Goal: Find specific fact: Find specific fact

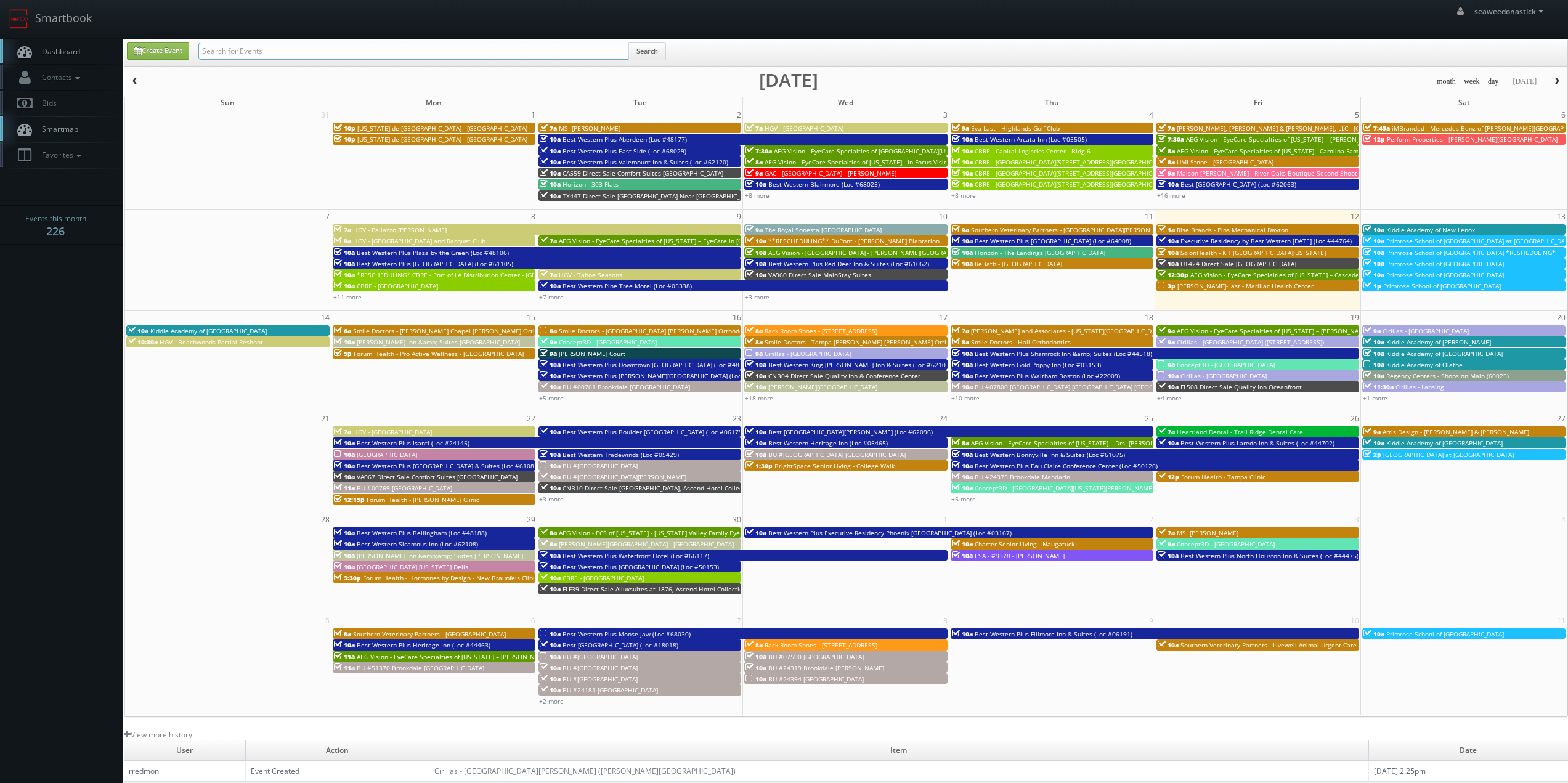
click at [257, 56] on input "text" at bounding box center [414, 51] width 431 height 17
paste input "Tutera - [GEOGRAPHIC_DATA]"
type input "Tutera - [GEOGRAPHIC_DATA]"
click at [658, 43] on button "Search" at bounding box center [647, 51] width 37 height 19
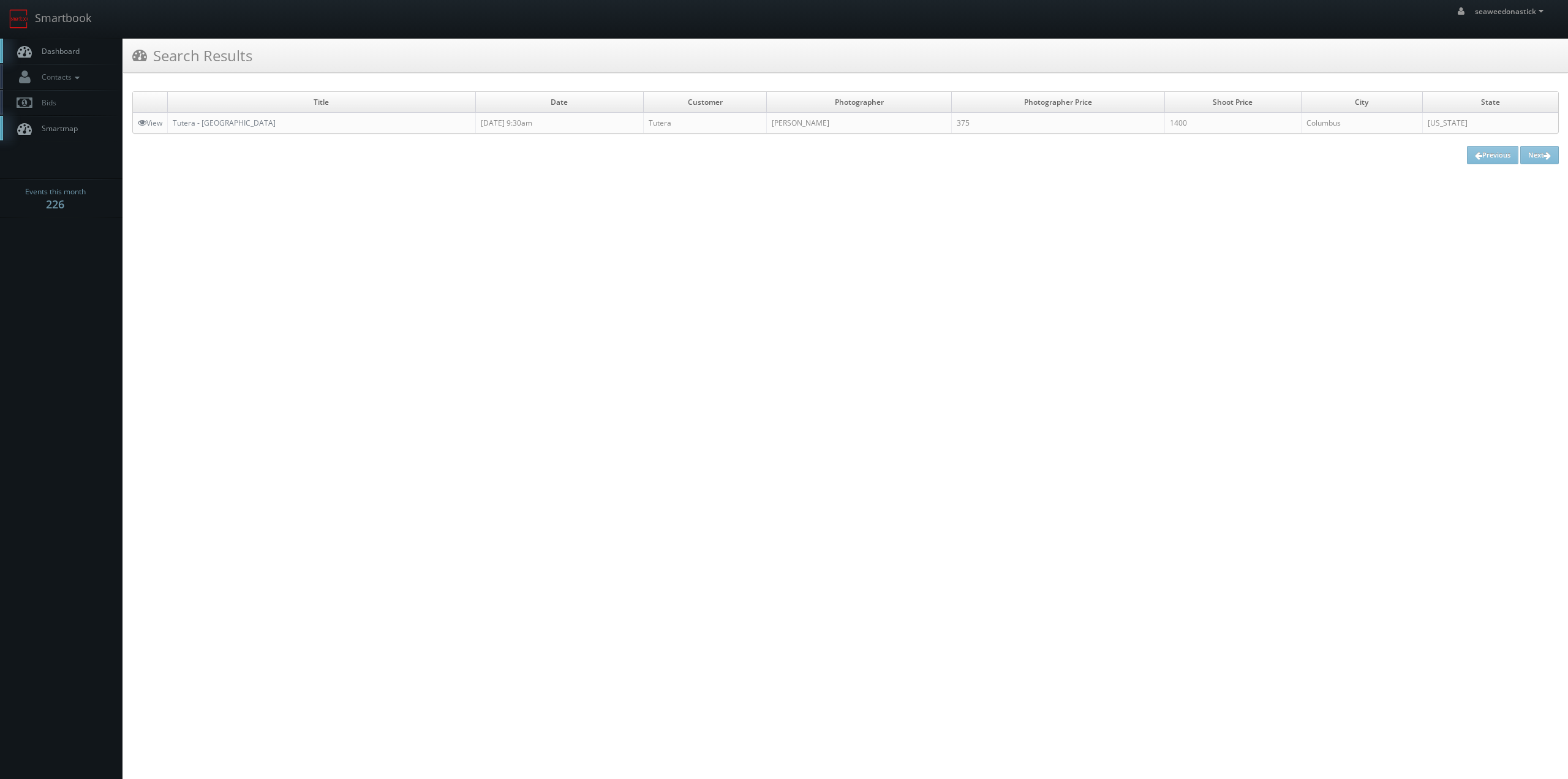
click at [221, 129] on td "Tutera - [GEOGRAPHIC_DATA]" at bounding box center [322, 123] width 308 height 21
click at [227, 124] on link "Tutera - [GEOGRAPHIC_DATA]" at bounding box center [224, 122] width 103 height 10
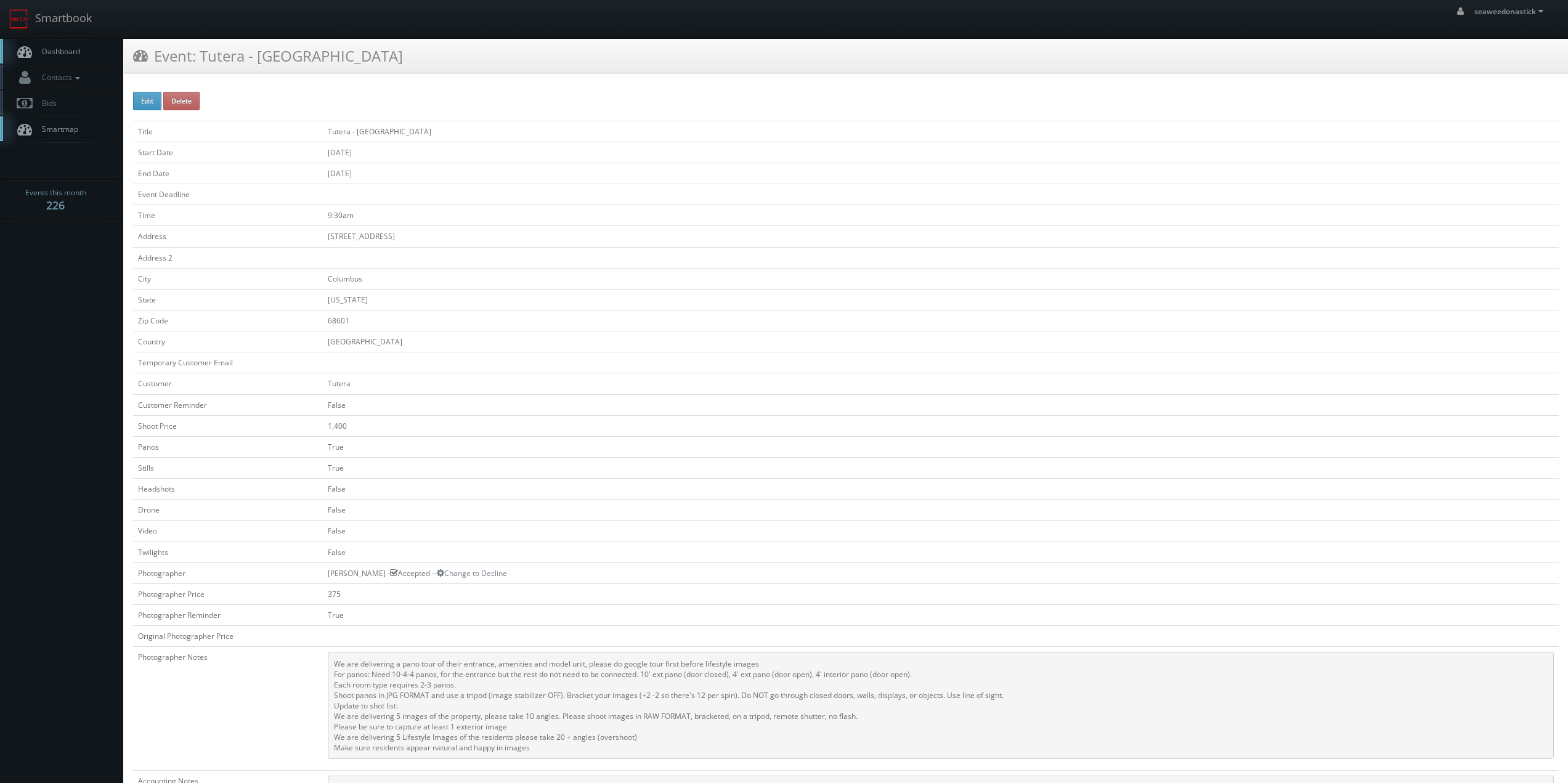
click at [537, 269] on td "Columbus" at bounding box center [941, 278] width 1236 height 21
click at [450, 238] on td "3271 29th Avenue" at bounding box center [941, 237] width 1236 height 21
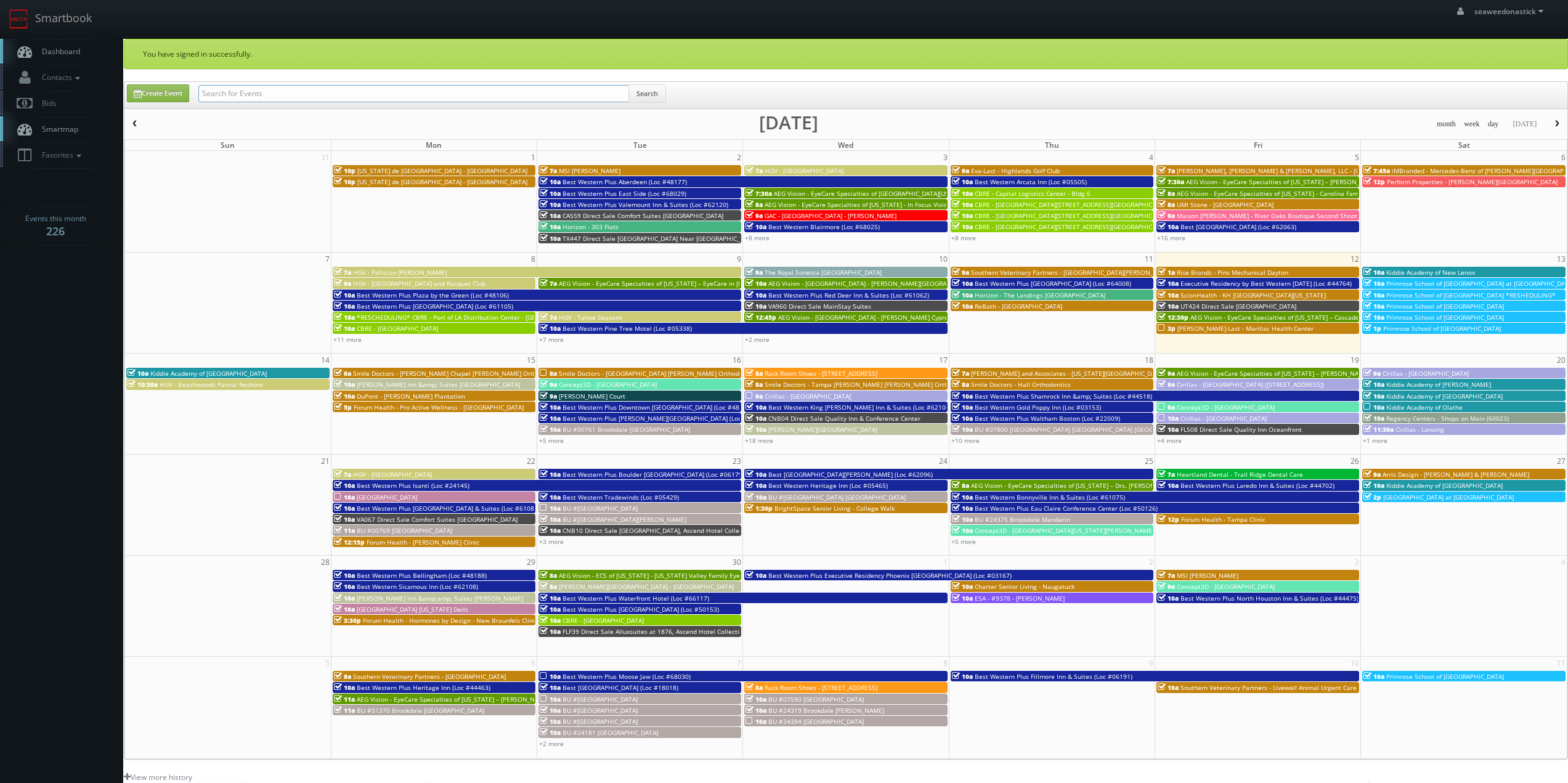
click at [306, 94] on input "text" at bounding box center [414, 93] width 431 height 17
paste input "Tutera - [GEOGRAPHIC_DATA]"
type input "Tutera - [GEOGRAPHIC_DATA]"
click at [690, 91] on div "Create Event Tutera - Cottonwood Search" at bounding box center [847, 96] width 1459 height 24
click at [657, 94] on button "Search" at bounding box center [647, 93] width 37 height 19
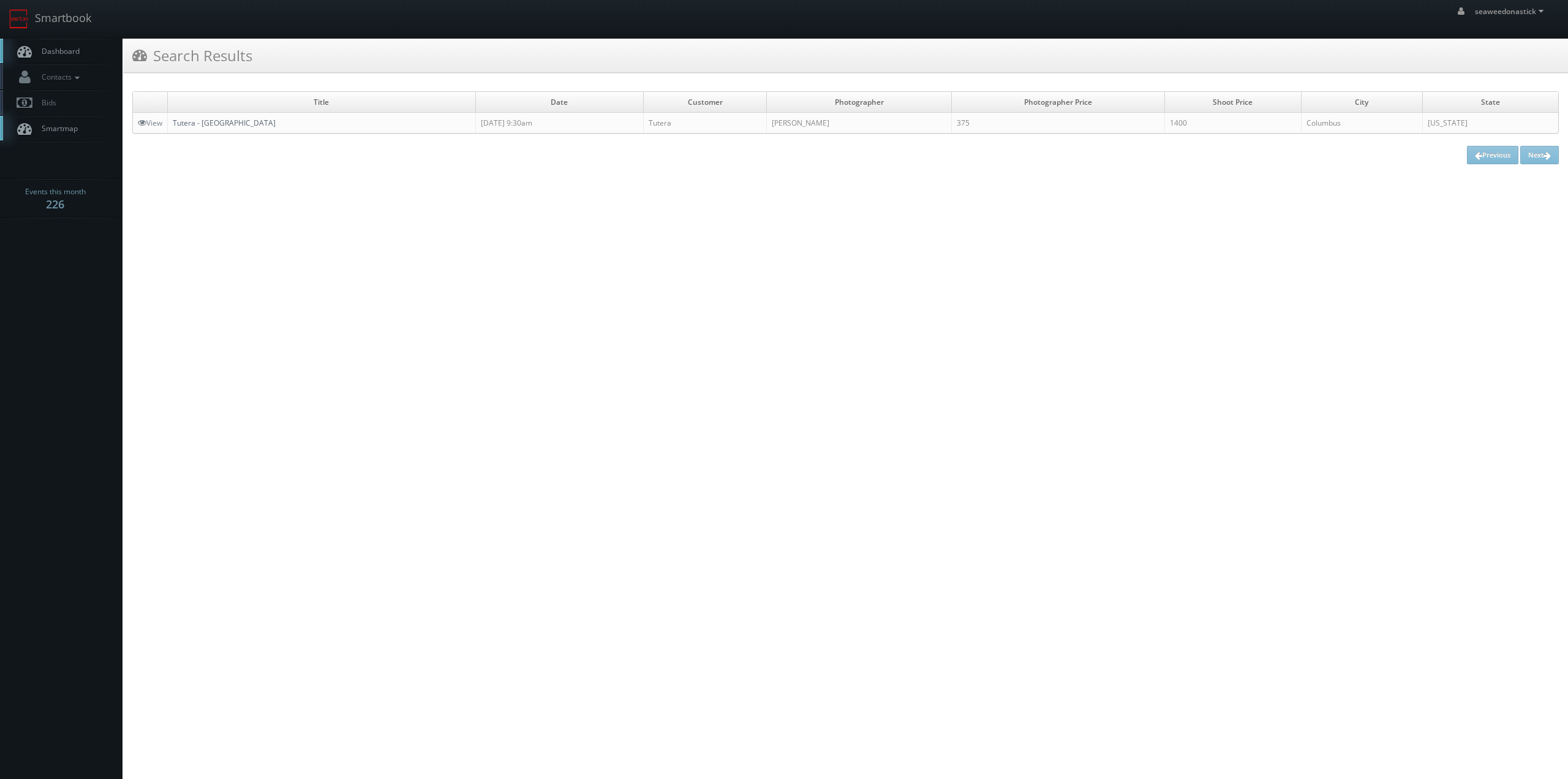
click at [222, 126] on link "Tutera - [GEOGRAPHIC_DATA]" at bounding box center [224, 122] width 103 height 10
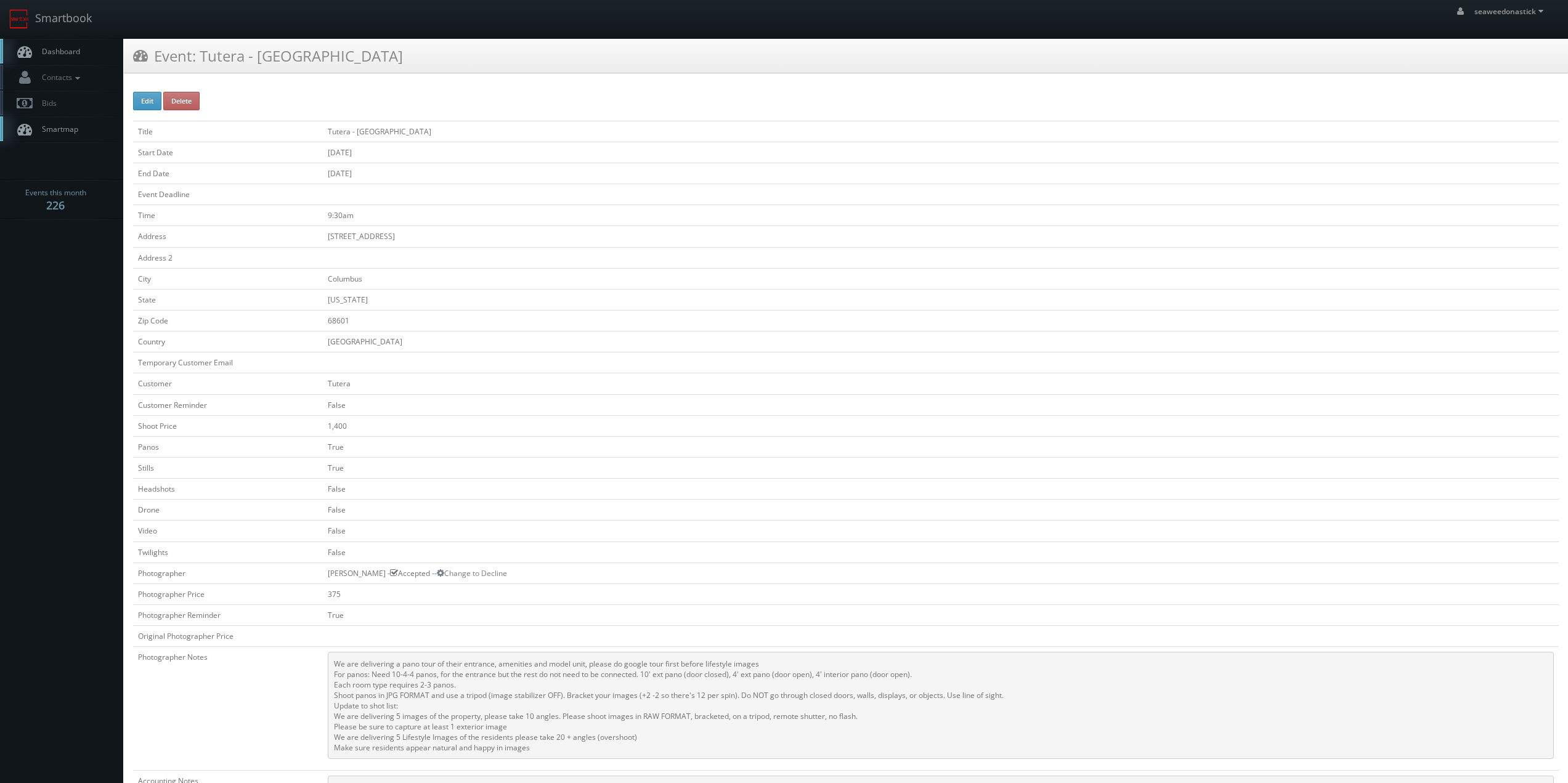
click at [453, 165] on td "[DATE]" at bounding box center [941, 173] width 1236 height 21
drag, startPoint x: 396, startPoint y: 237, endPoint x: 288, endPoint y: 242, distance: 108.1
click at [293, 241] on tr "Address [STREET_ADDRESS]" at bounding box center [845, 237] width 1426 height 21
copy tr "[STREET_ADDRESS]"
